Goal: Task Accomplishment & Management: Use online tool/utility

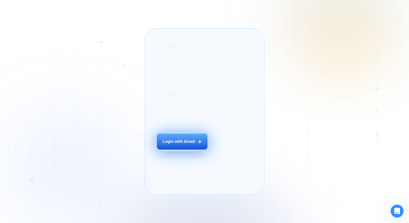
click at [181, 145] on button "Login with Email" at bounding box center [182, 141] width 51 height 16
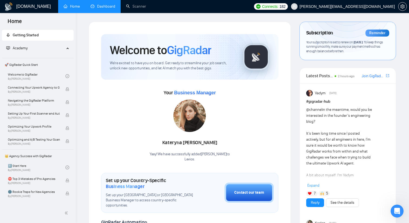
click at [98, 7] on link "Dashboard" at bounding box center [103, 6] width 25 height 5
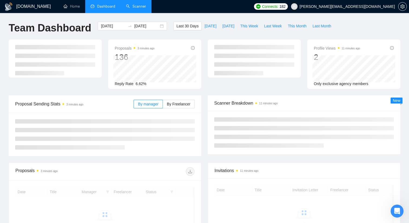
click at [133, 9] on link "Scanner" at bounding box center [136, 6] width 20 height 5
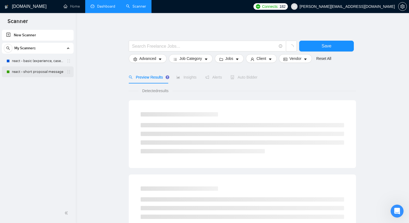
click at [44, 72] on link "react - short proposal message" at bounding box center [37, 71] width 51 height 11
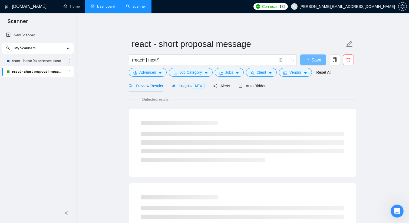
click at [188, 86] on span "Insights NEW" at bounding box center [188, 85] width 33 height 4
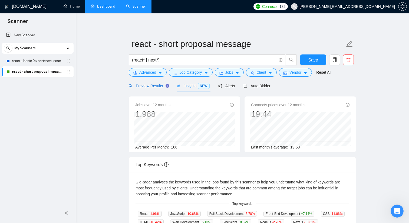
click at [158, 86] on span "Preview Results" at bounding box center [148, 86] width 39 height 4
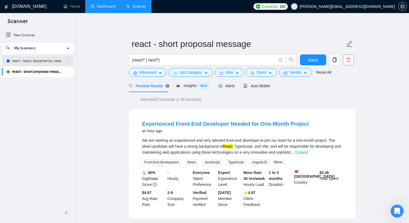
click at [23, 63] on link "react - basic (experience, cases)" at bounding box center [37, 61] width 51 height 11
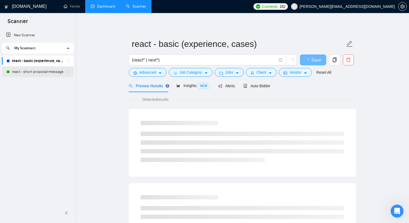
click at [29, 71] on link "react - short proposal message" at bounding box center [37, 71] width 51 height 11
